Goal: Task Accomplishment & Management: Complete application form

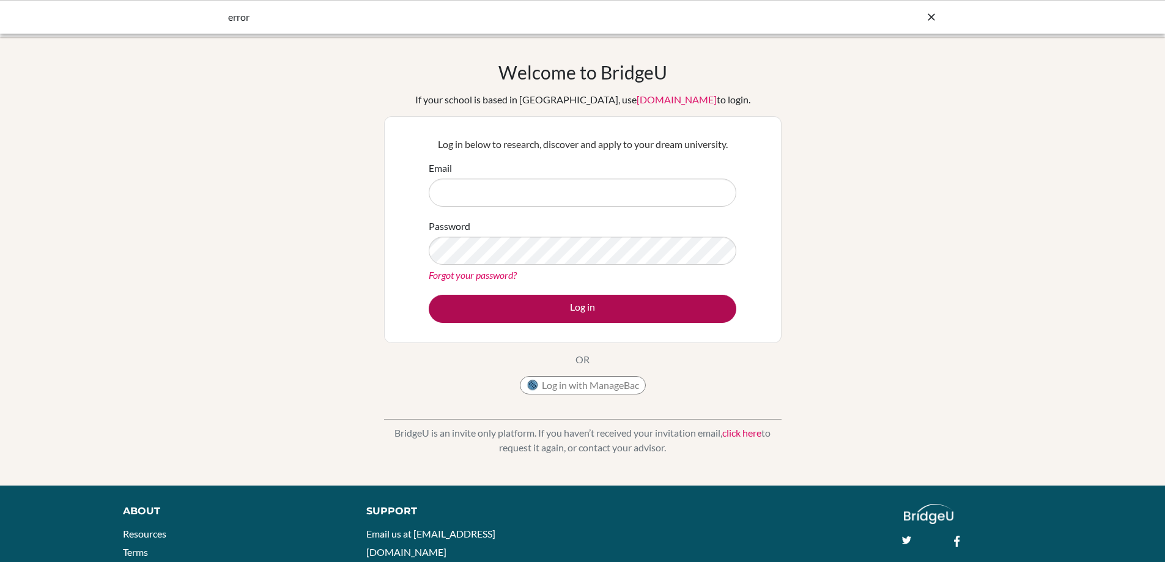
type input "[PERSON_NAME][EMAIL_ADDRESS][DOMAIN_NAME]"
click at [585, 304] on button "Log in" at bounding box center [583, 309] width 308 height 28
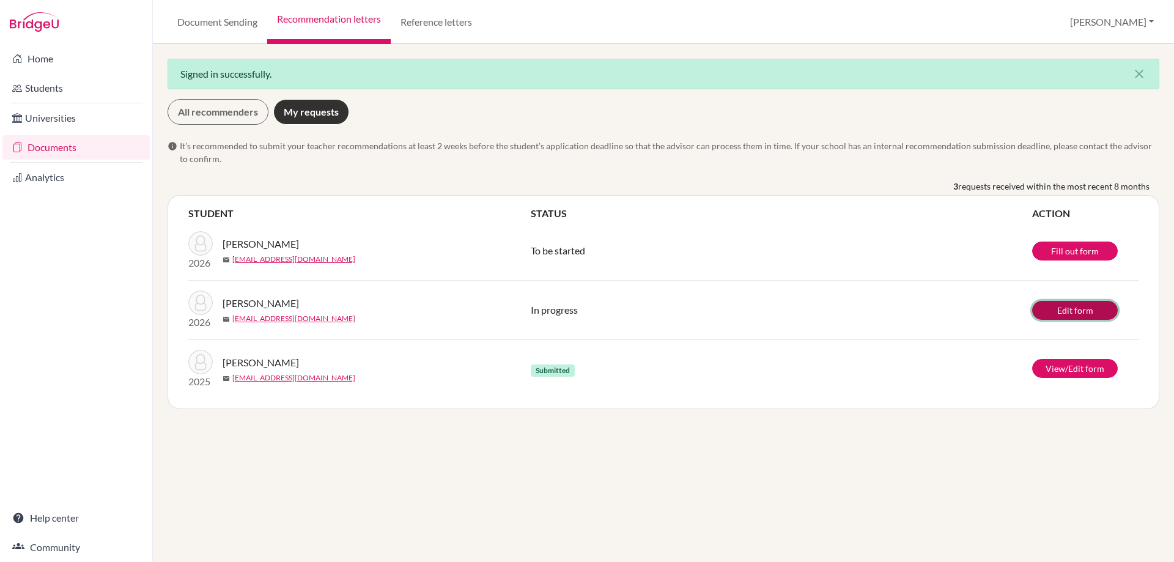
click at [1074, 309] on link "Edit form" at bounding box center [1075, 310] width 86 height 19
click at [1081, 309] on link "Edit form" at bounding box center [1075, 310] width 86 height 19
click at [1070, 251] on link "Fill out form" at bounding box center [1075, 251] width 86 height 19
